Goal: Find specific page/section: Find specific page/section

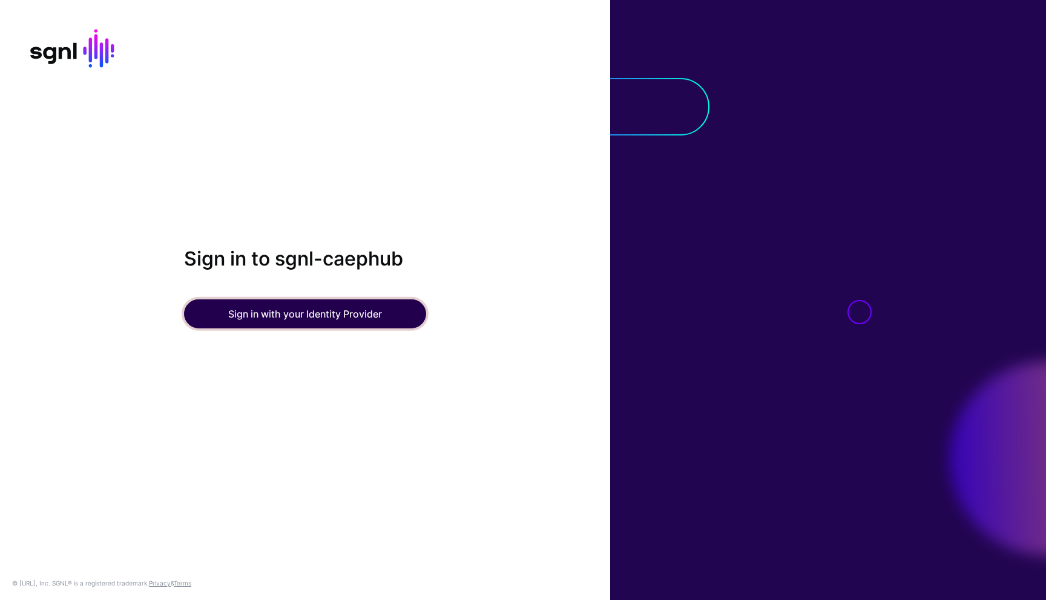
click at [299, 315] on button "Sign in with your Identity Provider" at bounding box center [305, 314] width 242 height 29
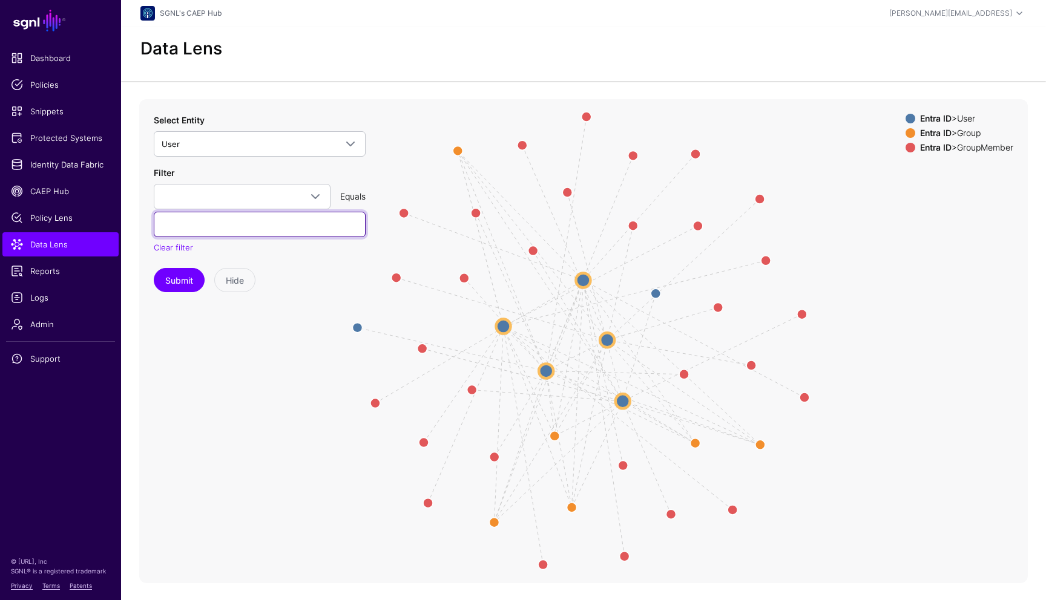
click at [295, 222] on input "text" at bounding box center [260, 224] width 212 height 25
